Goal: Task Accomplishment & Management: Use online tool/utility

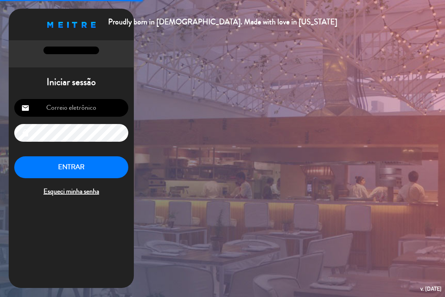
type input "[EMAIL_ADDRESS][DOMAIN_NAME]"
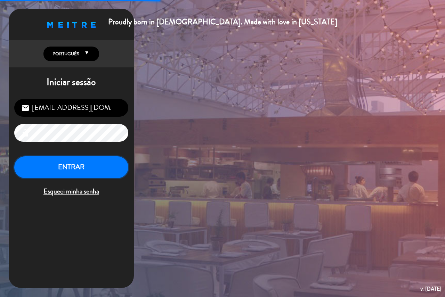
click at [77, 165] on button "ENTRAR" at bounding box center [71, 168] width 114 height 22
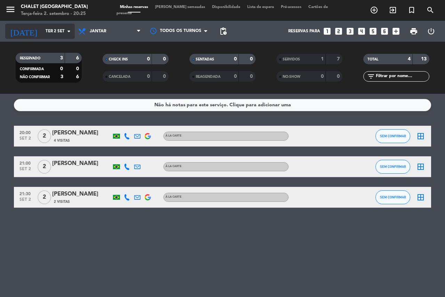
click at [42, 31] on input "Ter 2 set" at bounding box center [69, 31] width 55 height 12
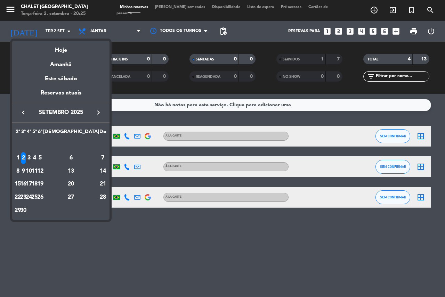
click at [32, 158] on div "3" at bounding box center [28, 158] width 5 height 12
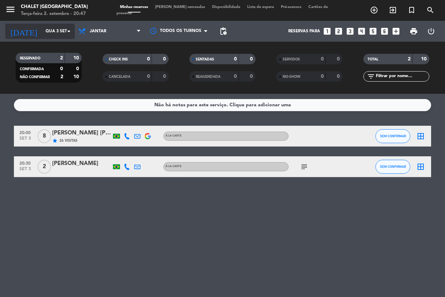
click at [42, 32] on input "Qua 3 set" at bounding box center [69, 31] width 55 height 12
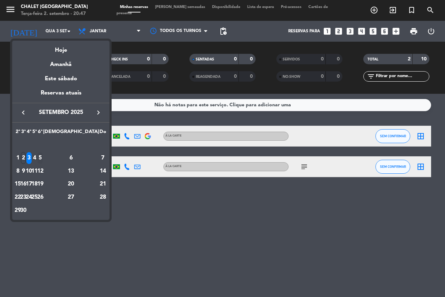
click at [43, 157] on div "5" at bounding box center [40, 158] width 5 height 12
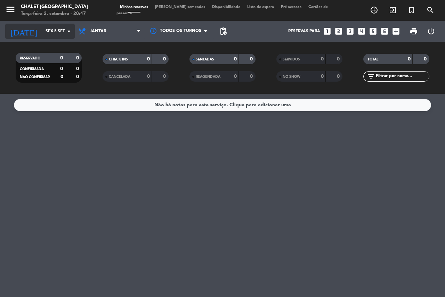
click at [42, 32] on input "Sex 5 set" at bounding box center [69, 31] width 55 height 12
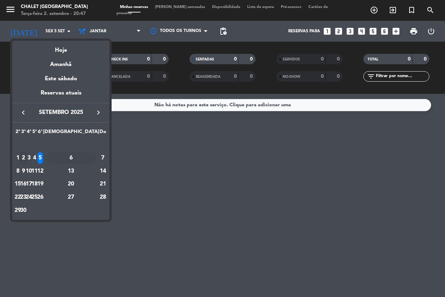
click at [86, 158] on div "6" at bounding box center [71, 158] width 50 height 12
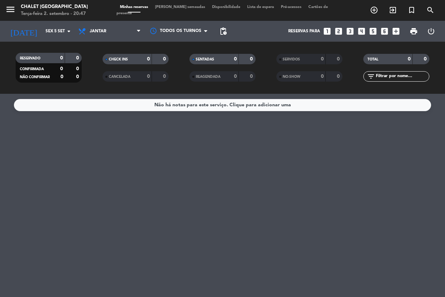
type input "Sáb 6 set"
